Goal: Information Seeking & Learning: Learn about a topic

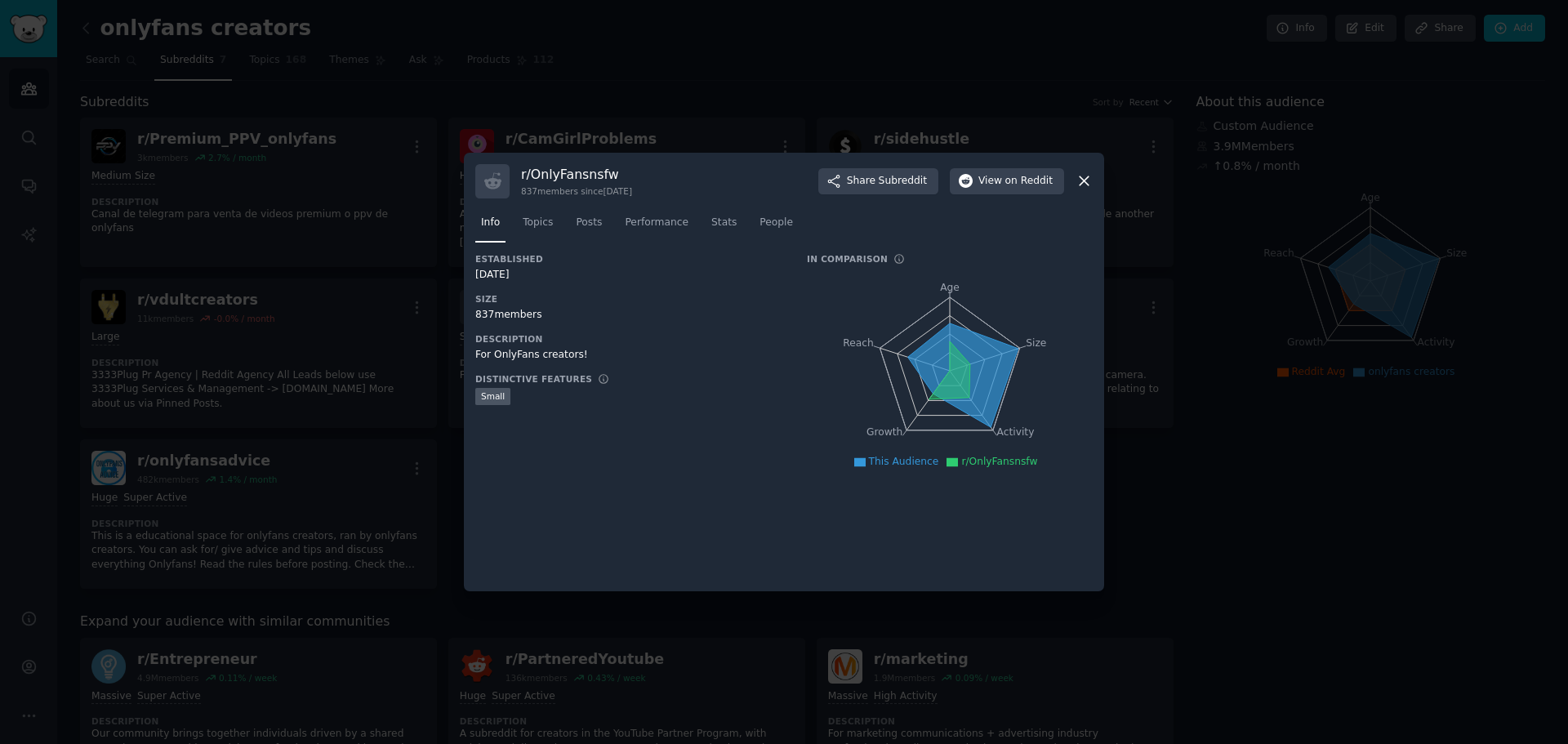
scroll to position [163, 0]
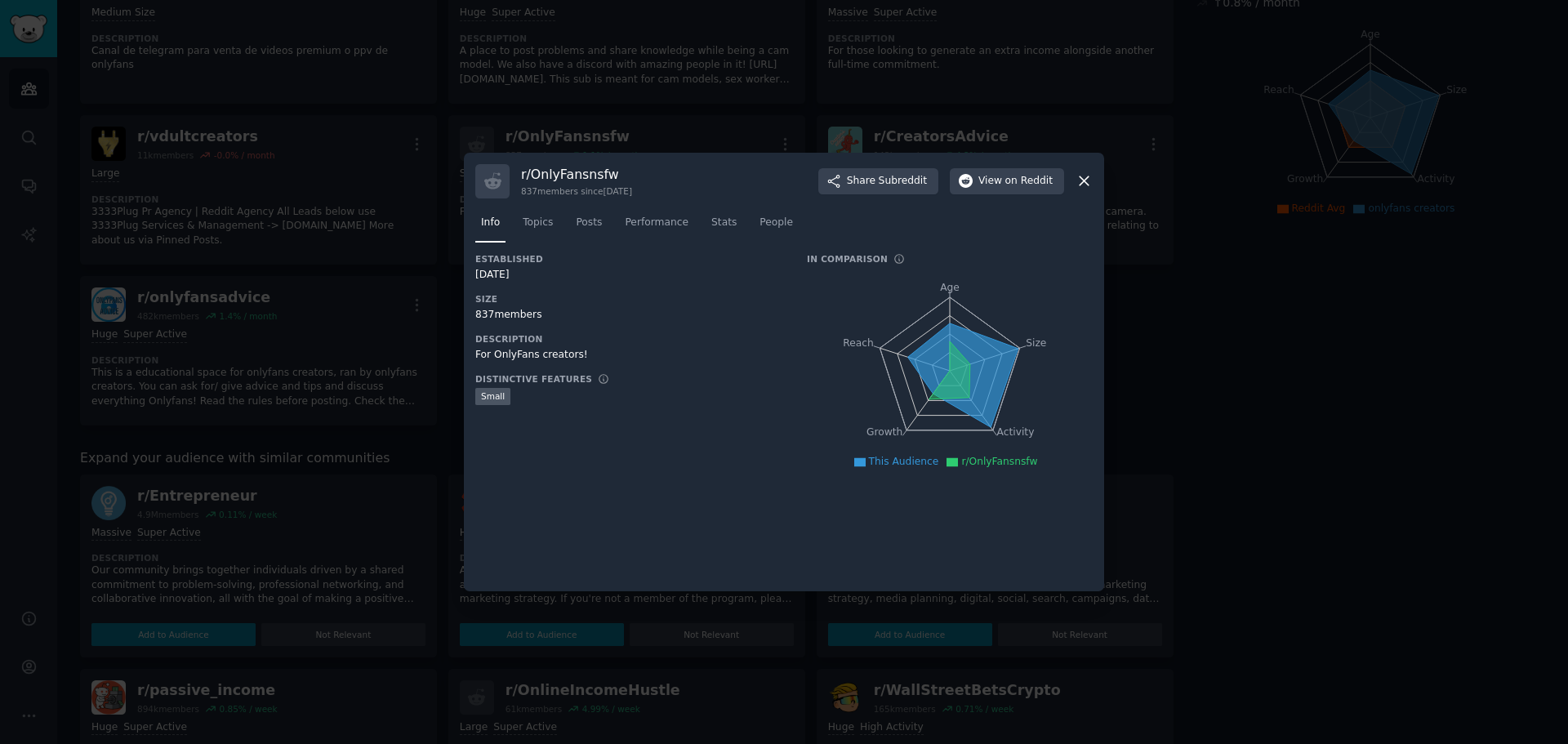
click at [1086, 182] on icon at bounding box center [1084, 181] width 17 height 17
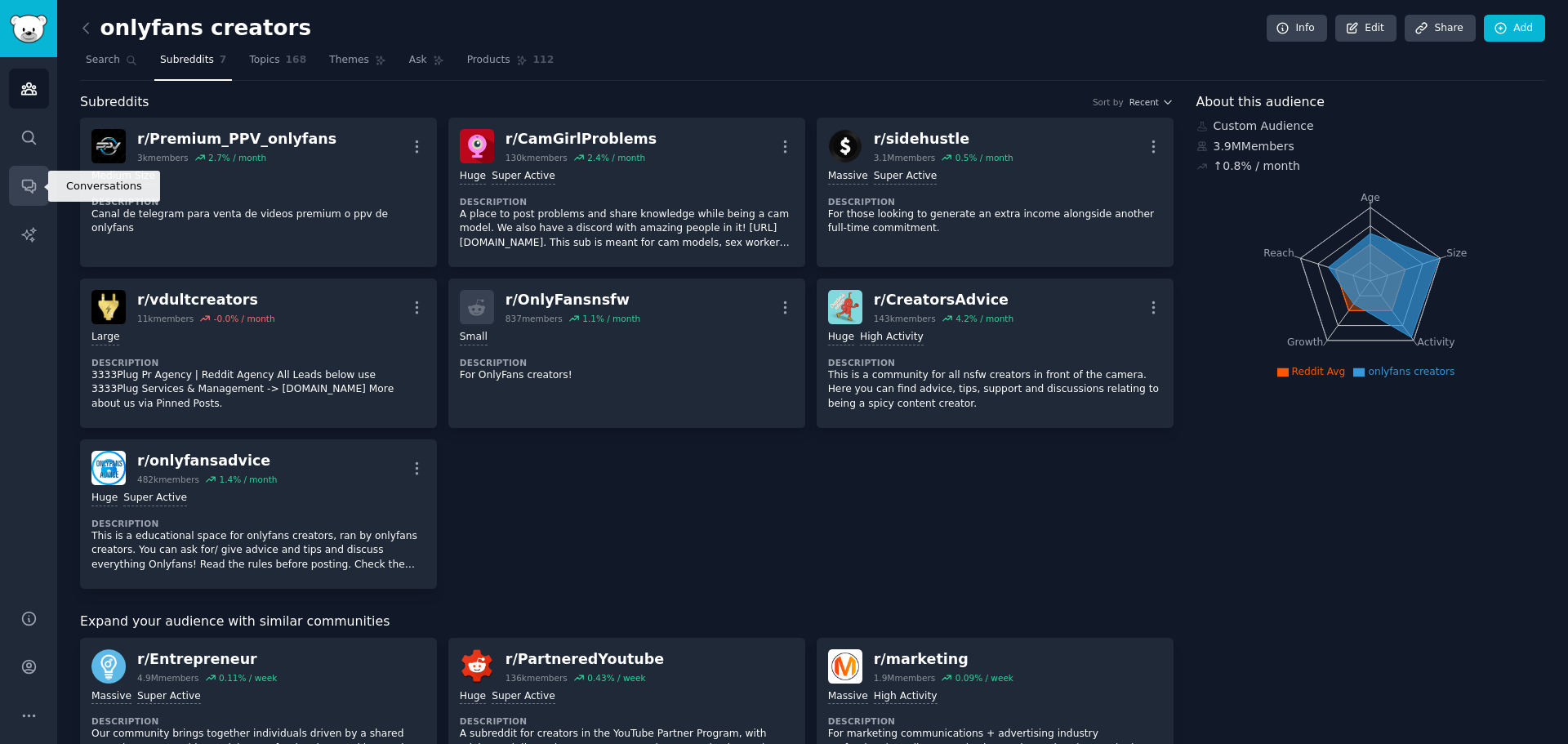
click at [36, 188] on icon "Sidebar" at bounding box center [28, 185] width 17 height 17
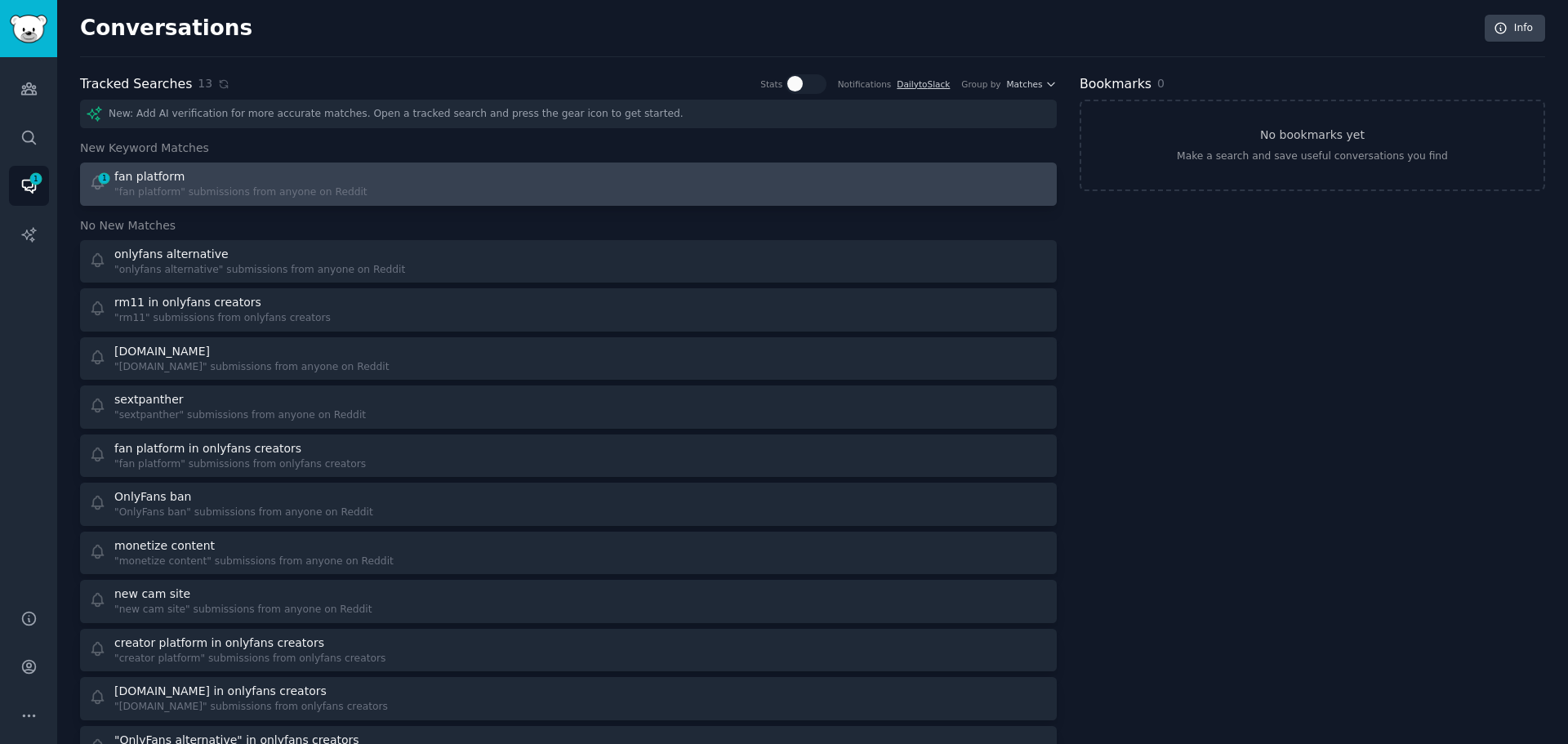
click at [152, 173] on div "fan platform" at bounding box center [149, 176] width 70 height 17
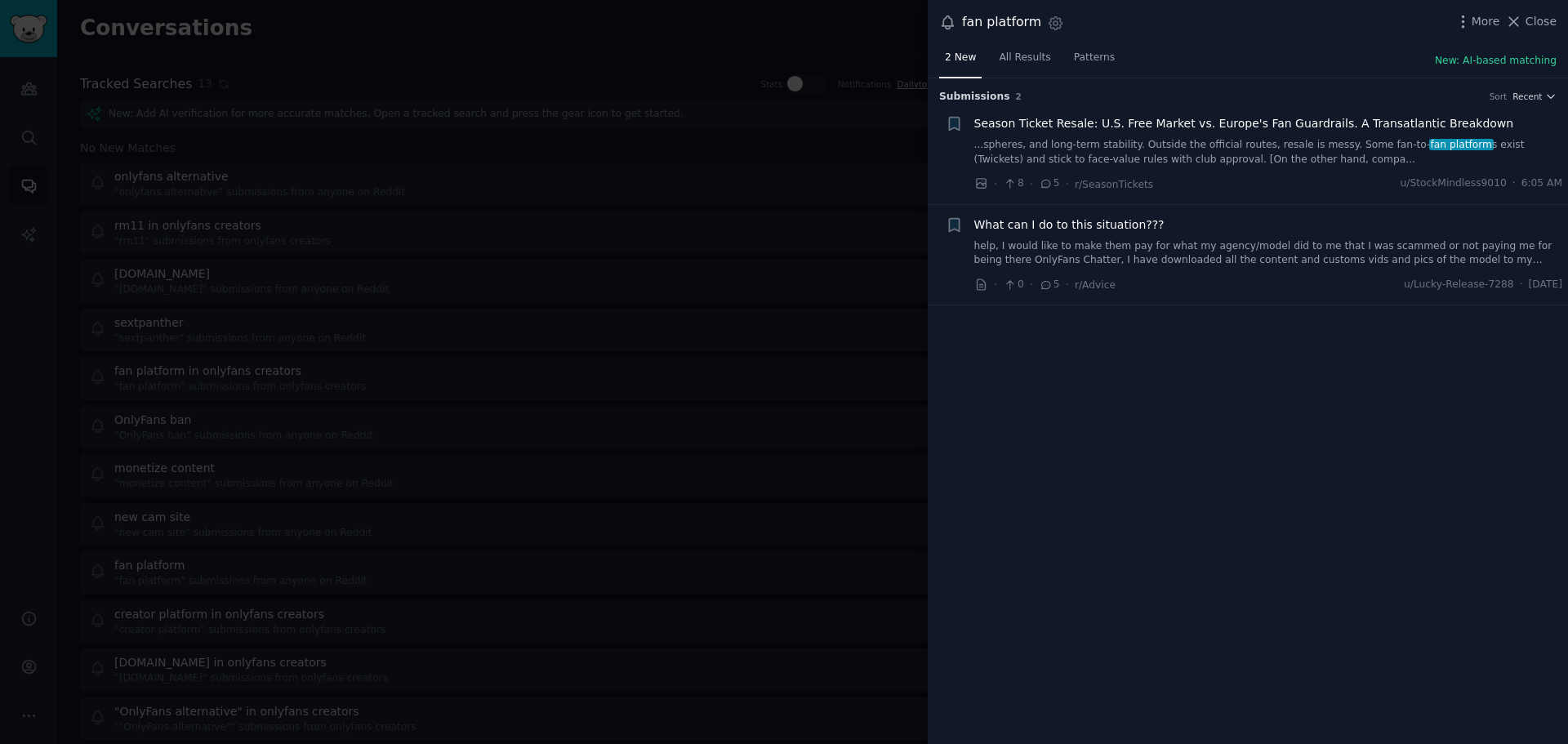
click at [1294, 151] on link "...spheres, and long-term stability. Outside the official routes, resale is mes…" at bounding box center [1269, 151] width 589 height 28
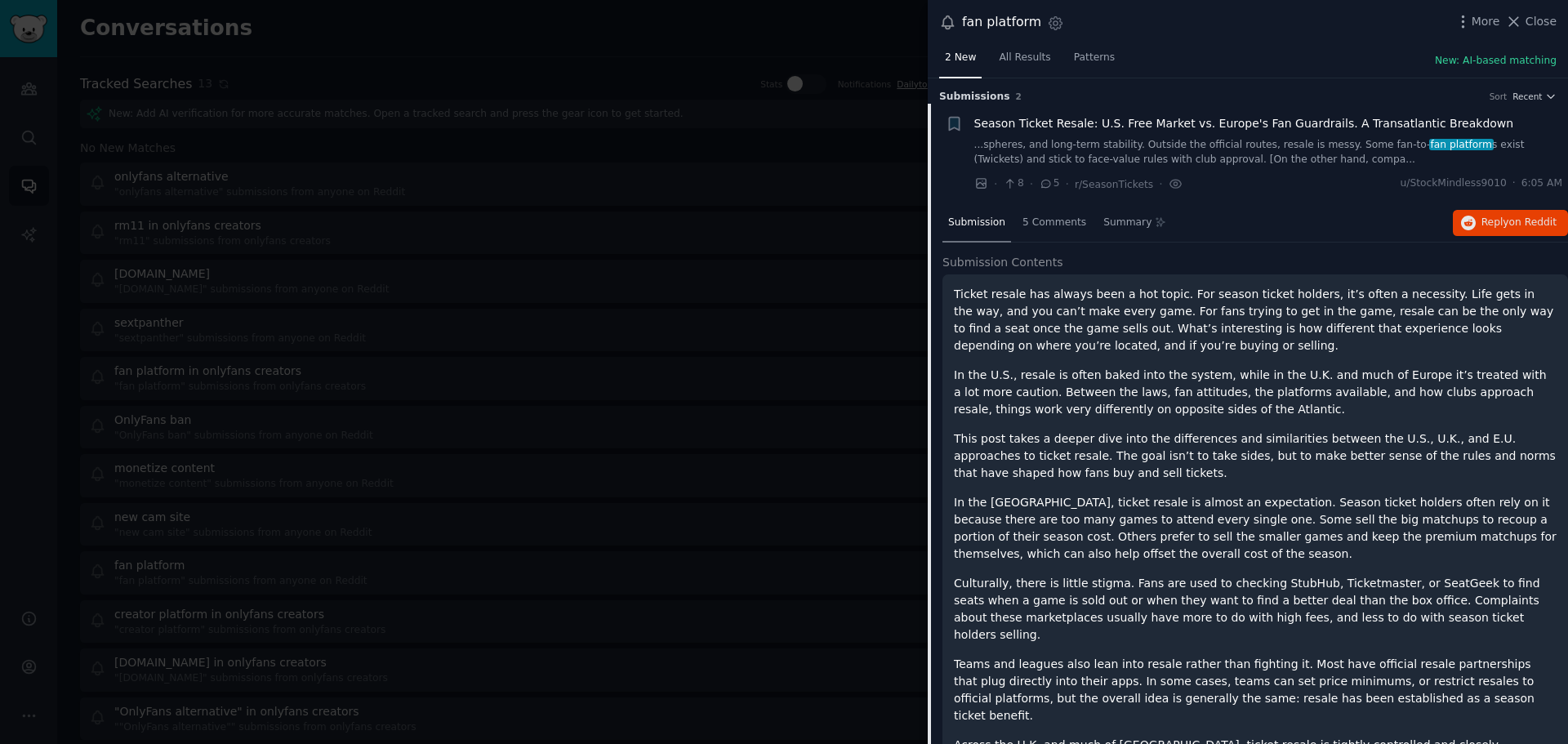
click at [582, 91] on div at bounding box center [784, 372] width 1568 height 744
